Goal: Task Accomplishment & Management: Use online tool/utility

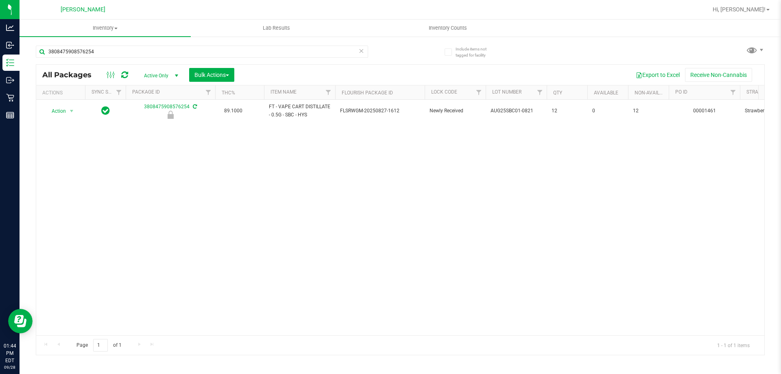
click at [150, 45] on div "3808475908576254" at bounding box center [218, 51] width 364 height 26
click at [146, 48] on input "3808475908576254" at bounding box center [202, 52] width 332 height 12
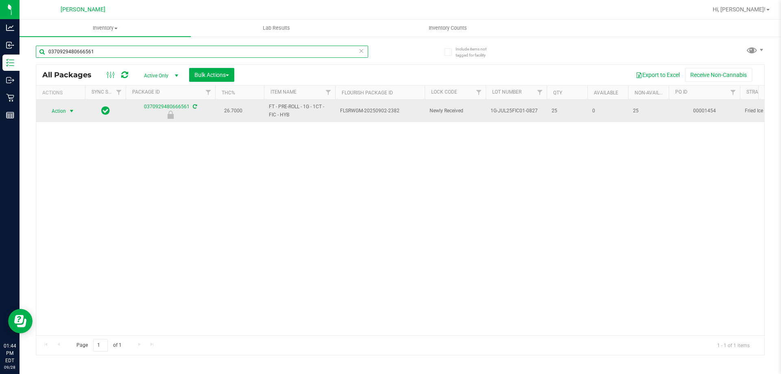
type input "0370929480666561"
click at [65, 110] on span "Action" at bounding box center [55, 110] width 22 height 11
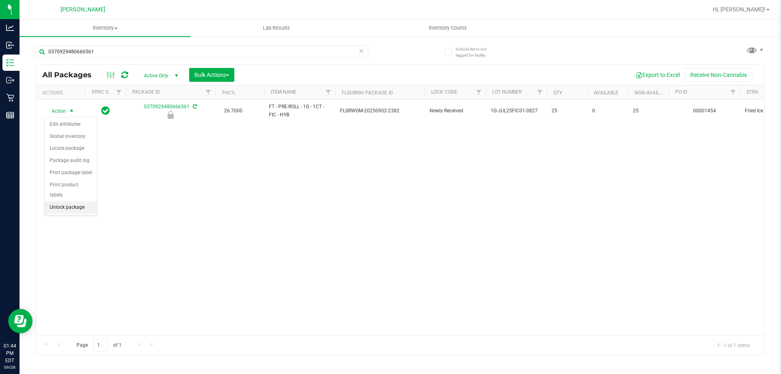
click at [63, 201] on li "Unlock package" at bounding box center [71, 207] width 52 height 12
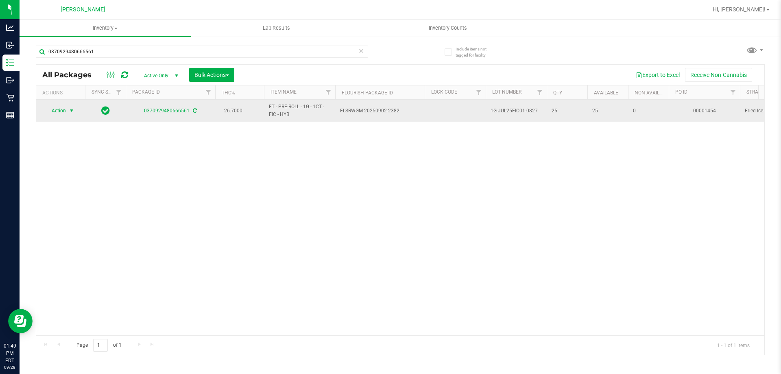
click at [73, 111] on span "select" at bounding box center [71, 110] width 7 height 7
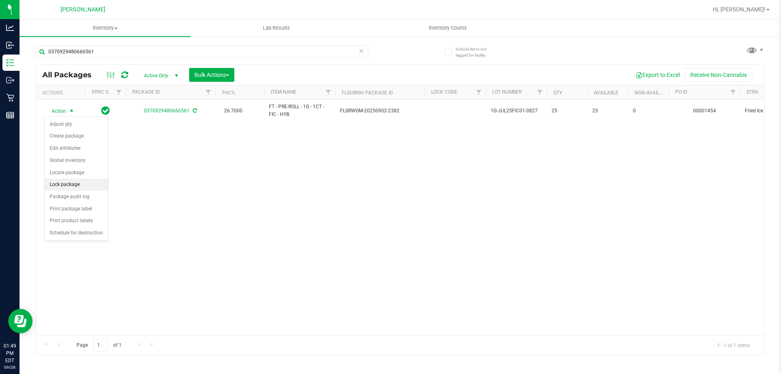
click at [74, 186] on li "Lock package" at bounding box center [76, 185] width 63 height 12
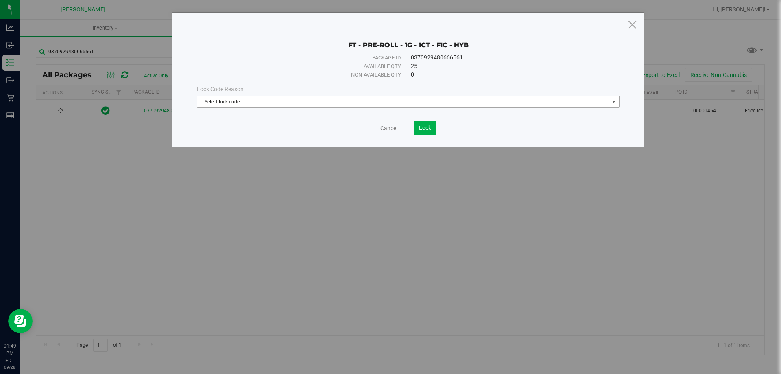
click at [323, 107] on span "Select lock code" at bounding box center [403, 101] width 412 height 11
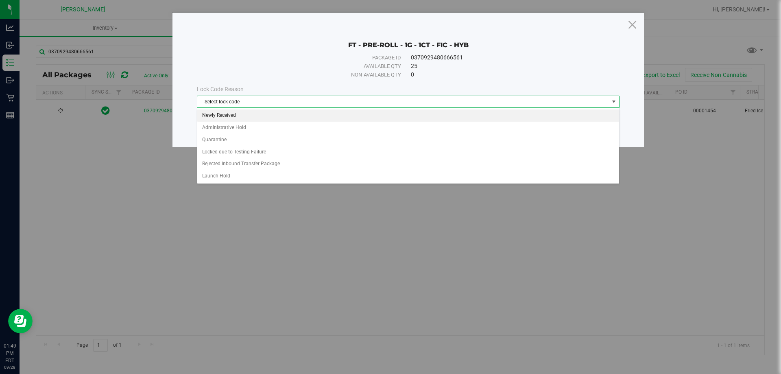
click at [258, 118] on li "Newly Received" at bounding box center [408, 115] width 422 height 12
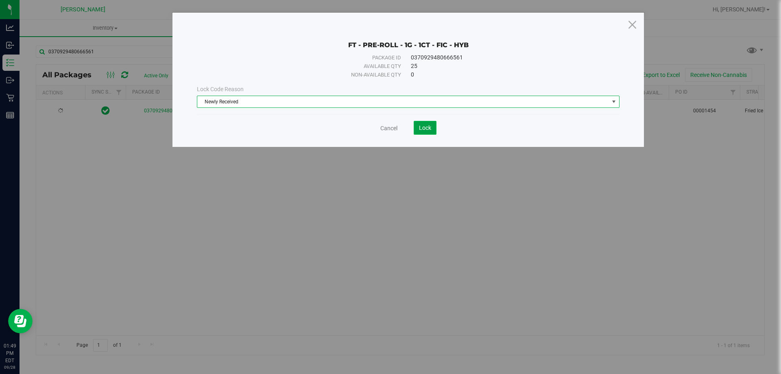
click at [429, 130] on span "Lock" at bounding box center [425, 127] width 12 height 7
